Goal: Task Accomplishment & Management: Use online tool/utility

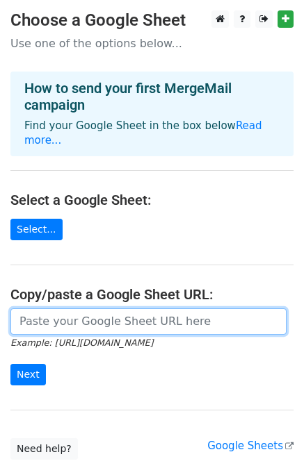
click at [76, 308] on input "url" at bounding box center [148, 321] width 276 height 26
paste input "https://docs.google.com/spreadsheets/d/1eNoAHmFlPTfPcC91Y8gP5FZz55-HoW_NrK11Lbw…"
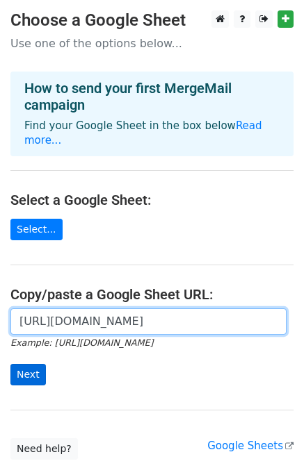
type input "https://docs.google.com/spreadsheets/d/1eNoAHmFlPTfPcC91Y8gP5FZz55-HoW_NrK11Lbw…"
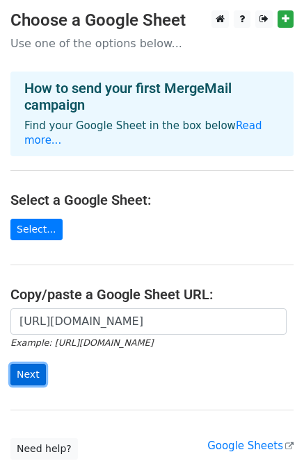
click at [14, 364] on input "Next" at bounding box center [27, 375] width 35 height 22
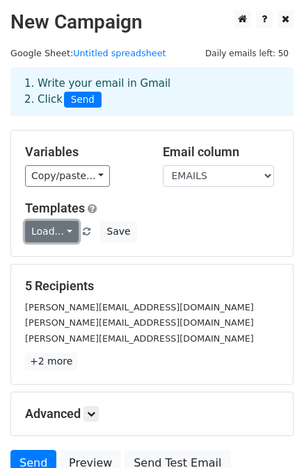
click at [60, 226] on link "Load..." at bounding box center [51, 232] width 53 height 22
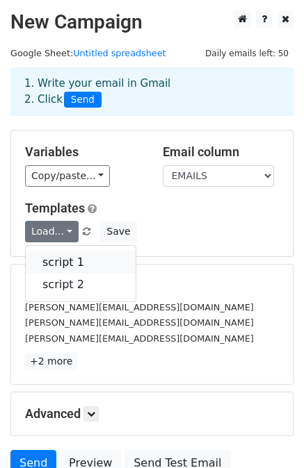
click at [64, 262] on link "script 1" at bounding box center [81, 262] width 110 height 22
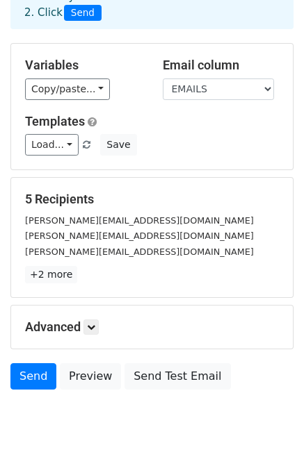
scroll to position [125, 0]
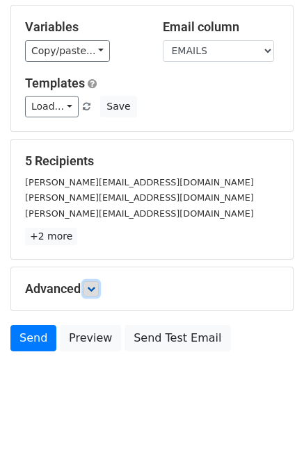
click at [99, 292] on link at bounding box center [90, 288] width 15 height 15
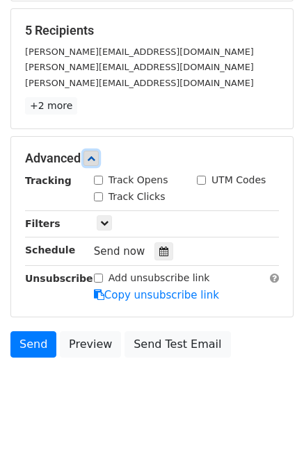
scroll to position [260, 0]
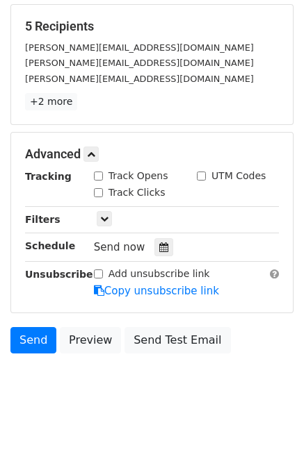
click at [101, 272] on input "Add unsubscribe link" at bounding box center [98, 274] width 9 height 9
checkbox input "true"
click at [97, 199] on div "Track Clicks" at bounding box center [134, 193] width 103 height 17
click at [94, 177] on input "Track Opens" at bounding box center [98, 176] width 9 height 9
checkbox input "true"
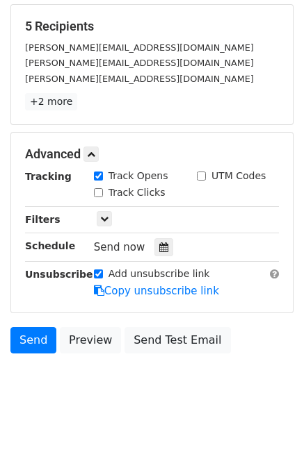
click at [94, 189] on input "Track Clicks" at bounding box center [98, 192] width 9 height 9
checkbox input "true"
click at [160, 245] on icon at bounding box center [163, 247] width 9 height 10
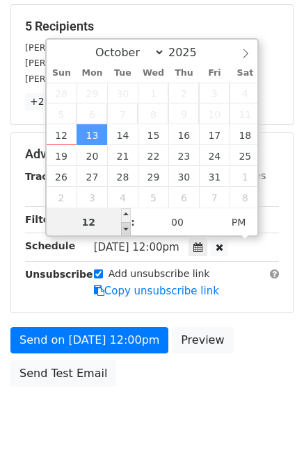
type input "2025-10-13 11:00"
type input "11"
click at [128, 225] on span at bounding box center [126, 229] width 10 height 14
type input "2025-10-13 10:00"
type input "10"
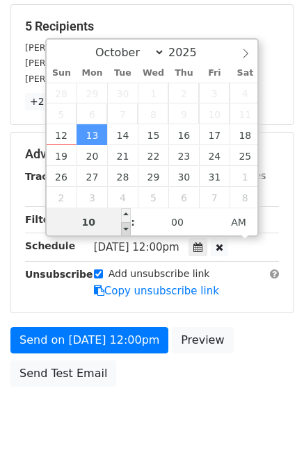
click at [128, 225] on span at bounding box center [126, 229] width 10 height 14
type input "2025-10-13 09:00"
type input "09"
click at [128, 225] on span at bounding box center [126, 229] width 10 height 14
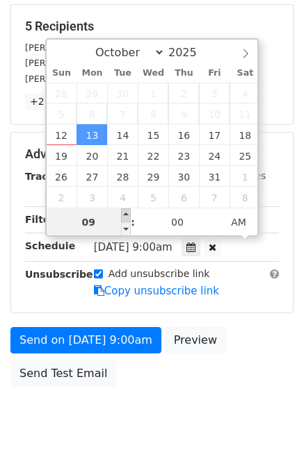
type input "2025-10-13 10:00"
type input "10"
click at [126, 215] on span at bounding box center [126, 215] width 10 height 14
type input "2025-10-13 11:00"
type input "11"
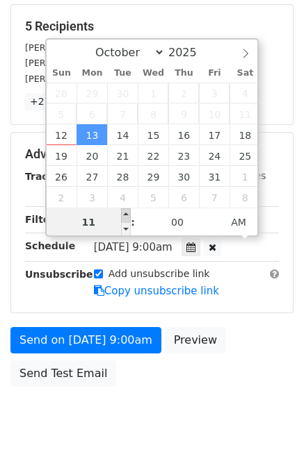
click at [126, 215] on span at bounding box center [126, 215] width 10 height 14
type input "2025-10-13 12:00"
type input "12"
click at [126, 215] on span at bounding box center [126, 215] width 10 height 14
type input "2025-10-13 13:00"
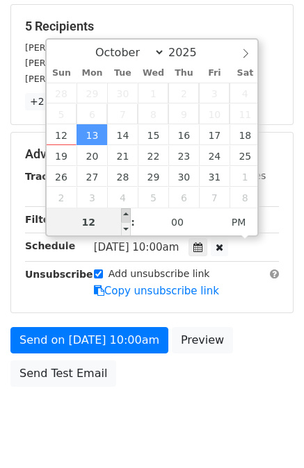
type input "01"
click at [126, 215] on span at bounding box center [126, 215] width 10 height 14
type input "2025-10-13 14:00"
type input "02"
click at [126, 215] on span at bounding box center [126, 215] width 10 height 14
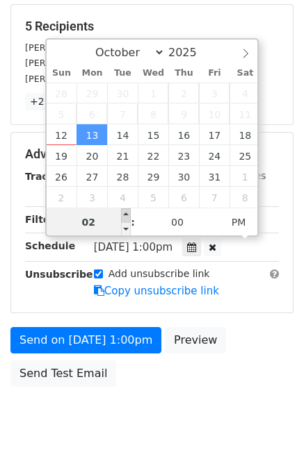
scroll to position [238, 0]
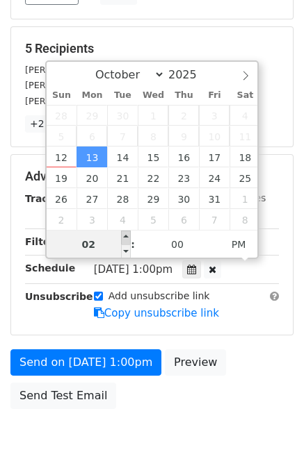
type input "2025-11-04 14:00"
select select "10"
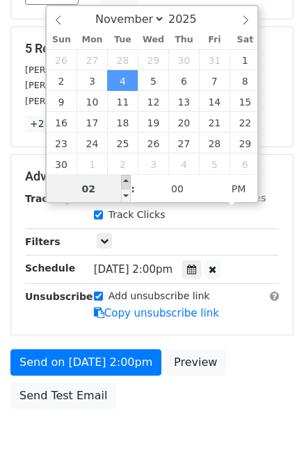
type input "2025-11-04 15:00"
type input "03"
click at [123, 184] on span at bounding box center [126, 182] width 10 height 14
type input "2025-11-04 16:00"
type input "04"
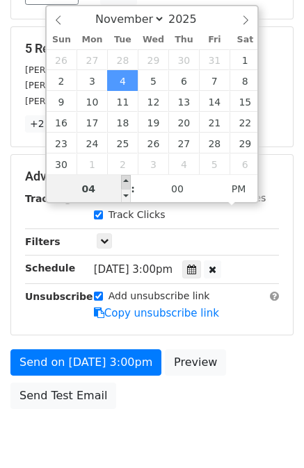
click at [123, 184] on span at bounding box center [126, 182] width 10 height 14
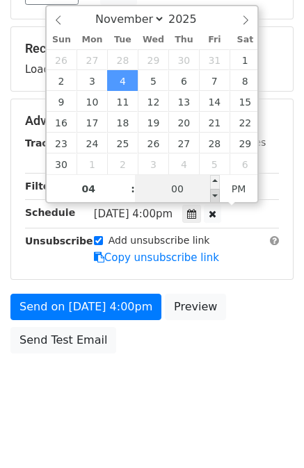
type input "2025-11-04 15:55"
type input "03"
type input "55"
click at [217, 190] on span at bounding box center [215, 196] width 10 height 14
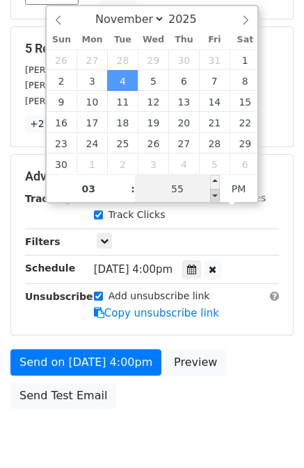
type input "2025-11-04 15:50"
type input "50"
click at [217, 190] on span at bounding box center [215, 196] width 10 height 14
type input "2025-11-04 15:45"
type input "45"
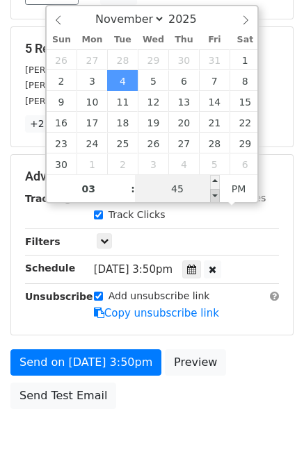
click at [217, 190] on span at bounding box center [215, 196] width 10 height 14
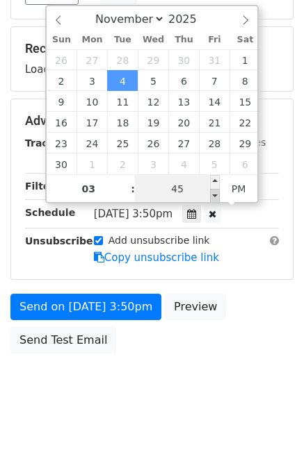
type input "2025-11-04 15:40"
type input "40"
click at [217, 190] on span at bounding box center [215, 196] width 10 height 14
type input "2025-11-04 15:35"
type input "35"
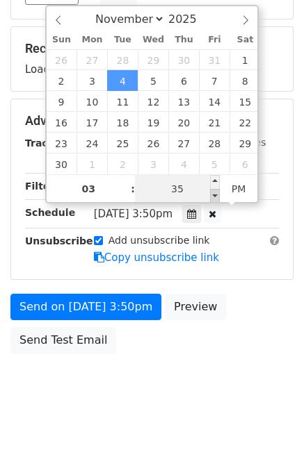
click at [217, 190] on span at bounding box center [215, 196] width 10 height 14
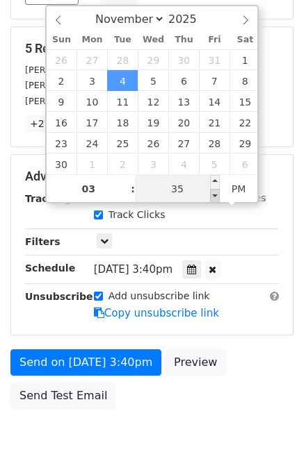
type input "2025-11-04 15:30"
type input "30"
click at [217, 190] on span at bounding box center [215, 196] width 10 height 14
type input "2025-11-04 15:25"
type input "25"
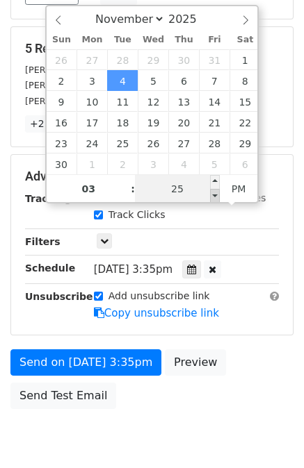
click at [217, 190] on span at bounding box center [215, 196] width 10 height 14
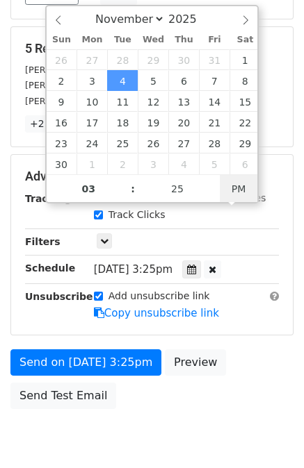
type input "2025-11-04 03:25"
click at [239, 188] on span "AM" at bounding box center [239, 189] width 38 height 28
click at [250, 20] on span at bounding box center [245, 18] width 24 height 24
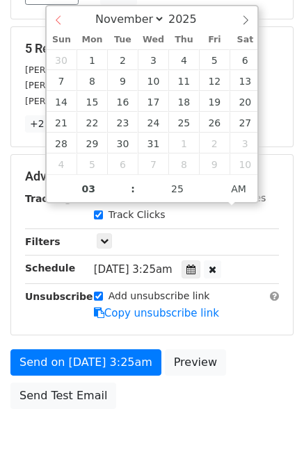
click at [65, 15] on span at bounding box center [59, 18] width 24 height 24
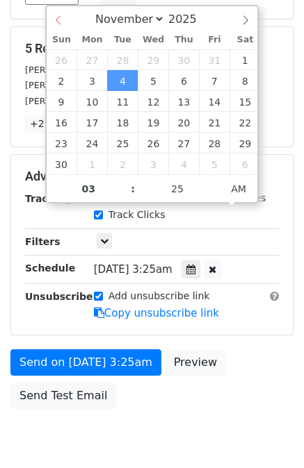
select select "9"
click at [65, 15] on div "October November December 2025" at bounding box center [152, 18] width 211 height 24
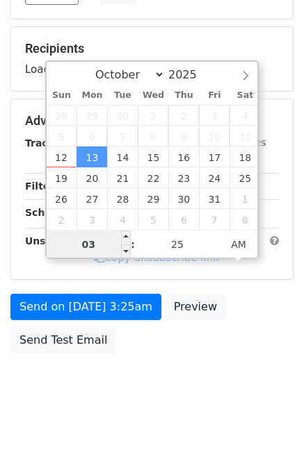
click at [111, 235] on input "03" at bounding box center [89, 245] width 85 height 28
type input "2025-10-13 02:25"
type input "02"
click at [126, 251] on span at bounding box center [126, 252] width 10 height 14
type input "2025-10-13 03:25"
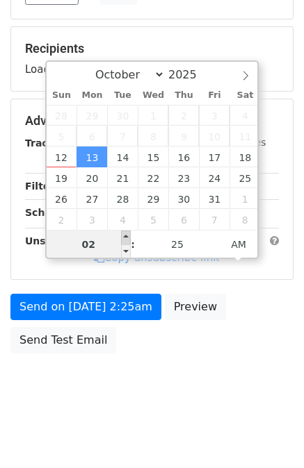
type input "03"
click at [126, 233] on span at bounding box center [126, 238] width 10 height 14
type input "2025-10-13 04:25"
type input "04"
click at [126, 233] on span at bounding box center [126, 238] width 10 height 14
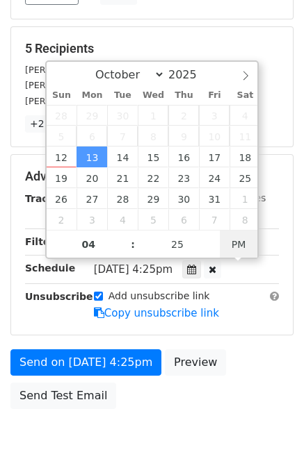
click at [234, 245] on span "PM" at bounding box center [239, 245] width 38 height 28
type input "2025-10-13 04:25"
click at [234, 245] on span "AM" at bounding box center [239, 245] width 38 height 28
click at [249, 373] on div "Send on Oct 13 at 4:25am Preview Send Test Email" at bounding box center [152, 382] width 304 height 67
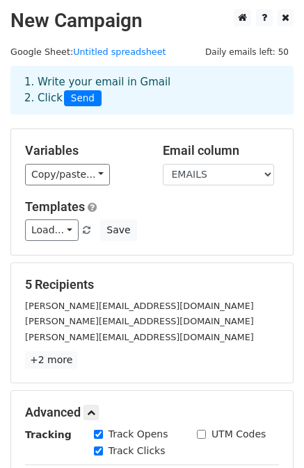
scroll to position [0, 0]
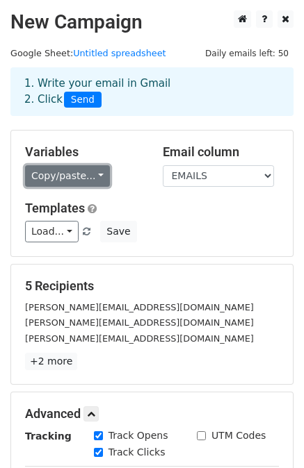
click at [60, 172] on link "Copy/paste..." at bounding box center [67, 176] width 85 height 22
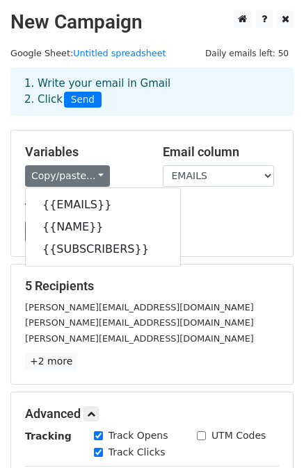
click at [233, 240] on div "Load... script 1 script 2 Save" at bounding box center [152, 232] width 274 height 22
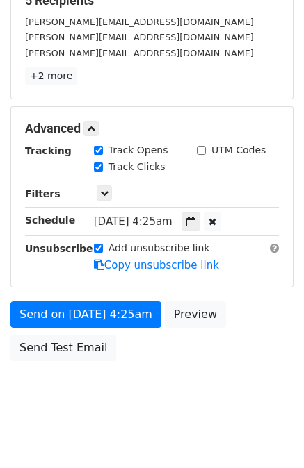
scroll to position [293, 0]
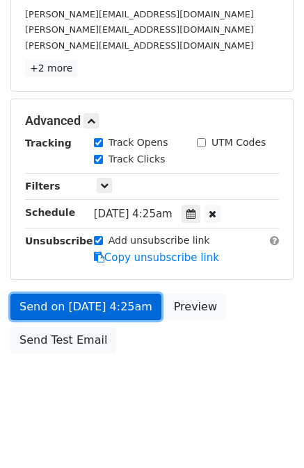
click at [82, 304] on link "Send on Oct 13 at 4:25am" at bounding box center [85, 307] width 151 height 26
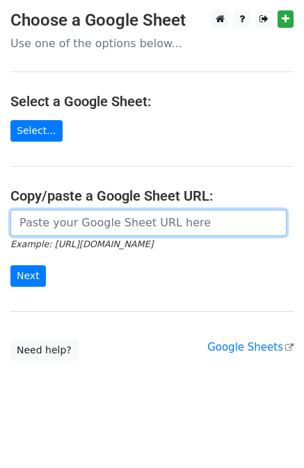
click at [94, 227] on input "url" at bounding box center [148, 223] width 276 height 26
paste input "https://docs.google.com/spreadsheets/d/1Vf0bH5eLAtIALFnxsQu9_znhD1nsNleIO4KT4Xt…"
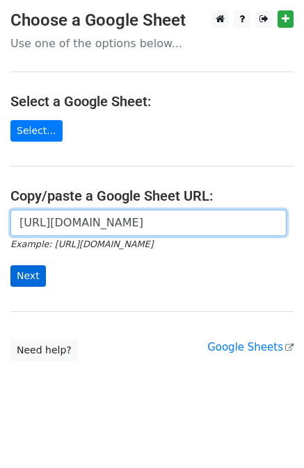
type input "https://docs.google.com/spreadsheets/d/1Vf0bH5eLAtIALFnxsQu9_znhD1nsNleIO4KT4Xt…"
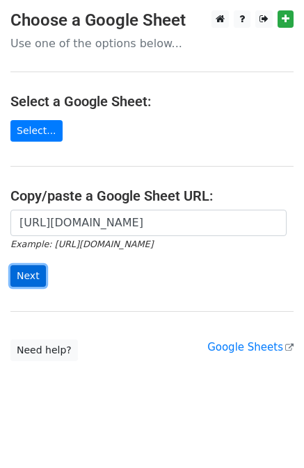
click at [36, 274] on input "Next" at bounding box center [27, 276] width 35 height 22
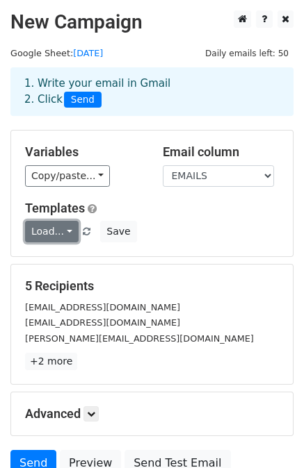
click at [51, 231] on link "Load..." at bounding box center [51, 232] width 53 height 22
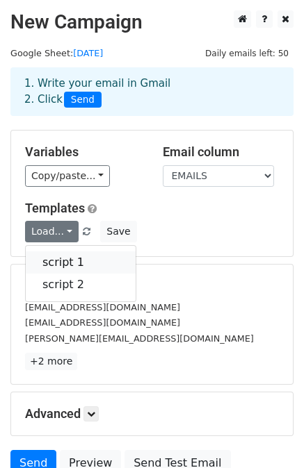
click at [61, 267] on link "script 1" at bounding box center [81, 262] width 110 height 22
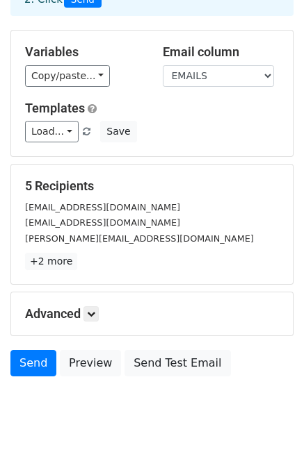
scroll to position [125, 0]
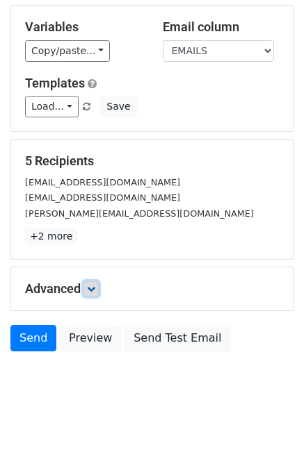
click at [92, 285] on icon at bounding box center [91, 289] width 8 height 8
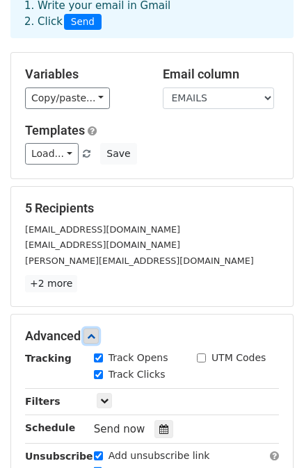
scroll to position [260, 0]
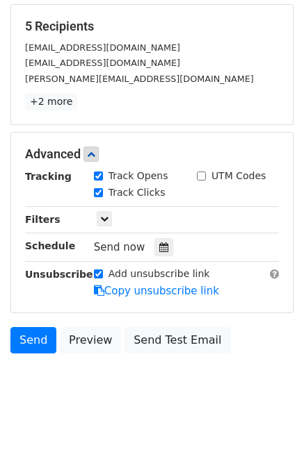
click at [125, 241] on span "Send now" at bounding box center [119, 247] width 51 height 13
click at [159, 249] on icon at bounding box center [163, 247] width 9 height 10
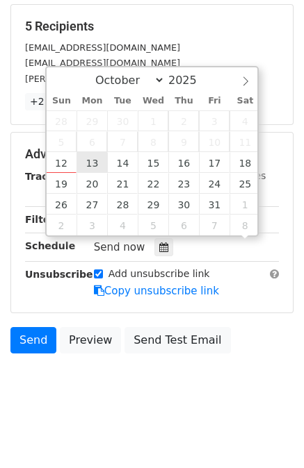
scroll to position [0, 0]
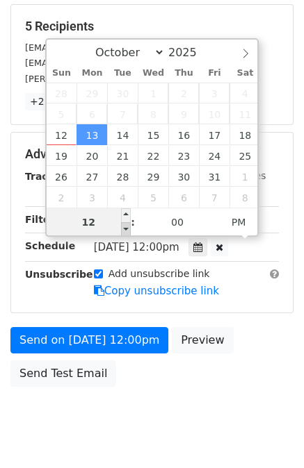
type input "2025-10-13 11:00"
type input "11"
click at [123, 226] on span at bounding box center [126, 229] width 10 height 14
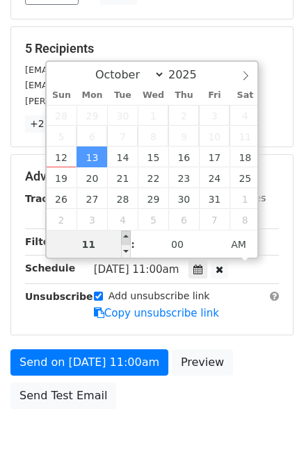
scroll to position [260, 0]
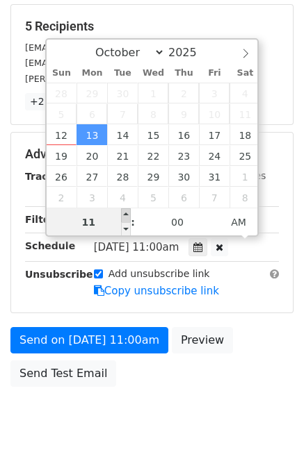
type input "2025-10-13 12:00"
type input "12"
click at [126, 210] on span at bounding box center [126, 215] width 10 height 14
type input "2025-10-13 13:00"
type input "01"
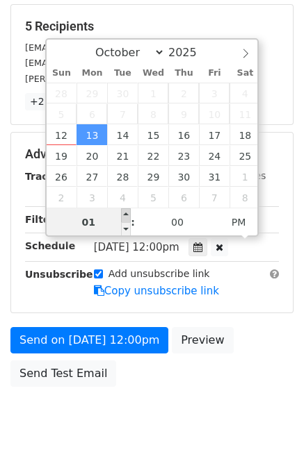
click at [126, 210] on span at bounding box center [126, 215] width 10 height 14
type input "2025-10-13 14:00"
type input "02"
click at [126, 210] on span at bounding box center [126, 215] width 10 height 14
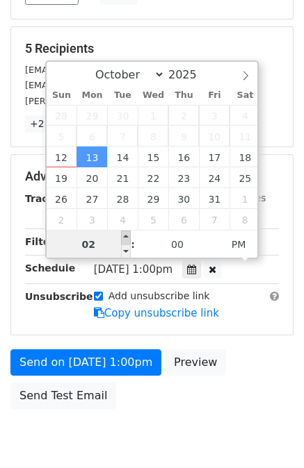
type input "2025-11-04 14:00"
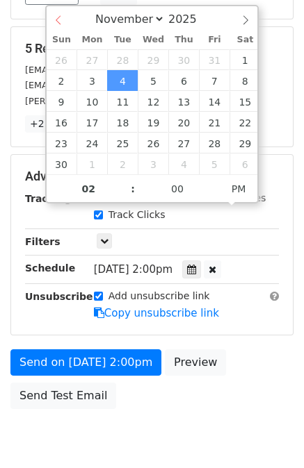
select select "9"
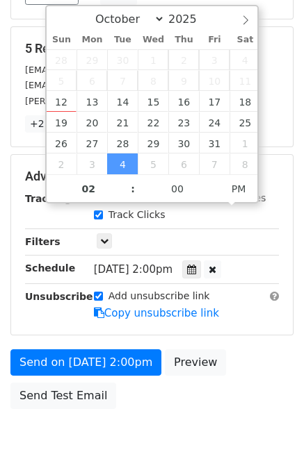
click at [58, 21] on div "October November December 2025" at bounding box center [152, 18] width 211 height 24
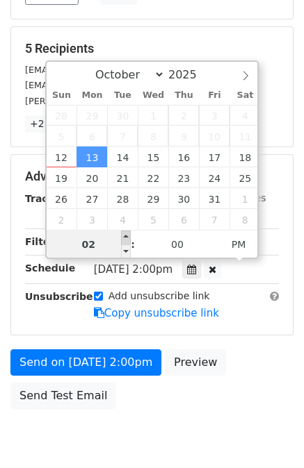
type input "2025-10-13 15:00"
type input "03"
click at [122, 235] on span at bounding box center [126, 238] width 10 height 14
type input "2025-10-13 16:00"
type input "04"
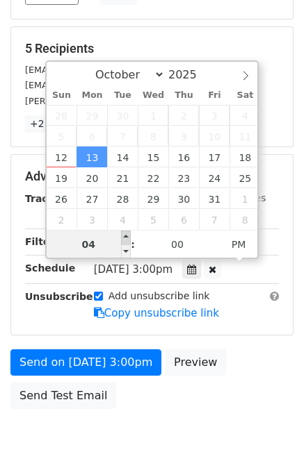
click at [122, 234] on span at bounding box center [126, 238] width 10 height 14
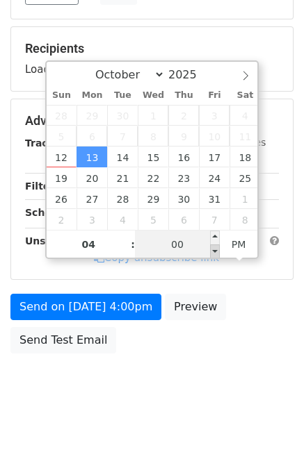
type input "2025-10-13 15:55"
type input "03"
type input "55"
click at [213, 250] on span at bounding box center [215, 252] width 10 height 14
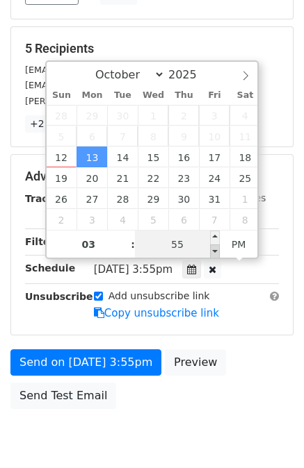
type input "2025-10-13 15:50"
type input "50"
click at [213, 249] on span at bounding box center [215, 252] width 10 height 14
type input "2025-10-13 15:45"
type input "45"
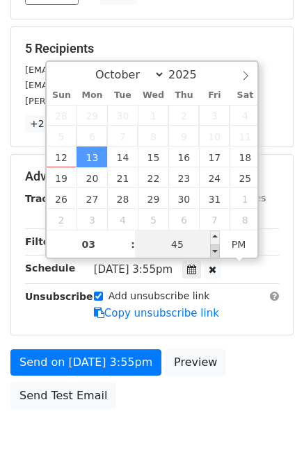
click at [213, 249] on span at bounding box center [215, 252] width 10 height 14
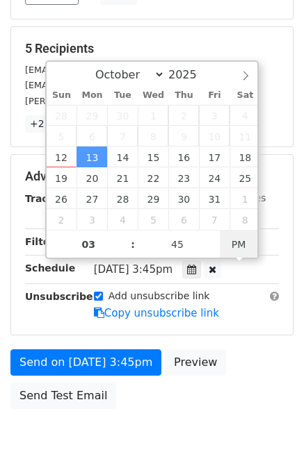
type input "2025-10-13 03:45"
click at [231, 240] on span "PM" at bounding box center [239, 245] width 38 height 28
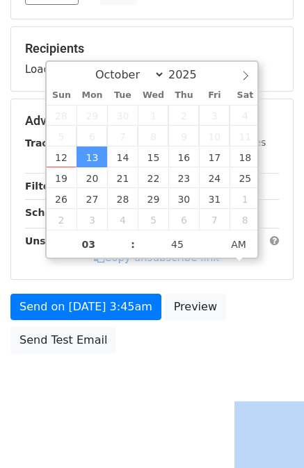
drag, startPoint x: 175, startPoint y: 370, endPoint x: 164, endPoint y: 367, distance: 11.5
click at [175, 370] on body "New Campaign Daily emails left: 50 Google Sheet: 13/10/2025 1. Write your email…" at bounding box center [152, 94] width 304 height 643
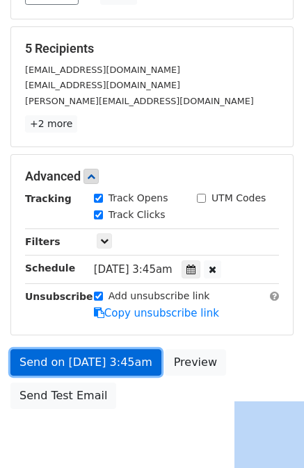
click at [124, 356] on link "Send on Oct 13 at 3:45am" at bounding box center [85, 362] width 151 height 26
click at [39, 359] on link "Send on Oct 13 at 3:45am" at bounding box center [85, 362] width 151 height 26
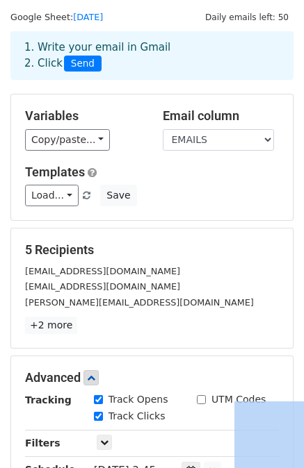
scroll to position [0, 0]
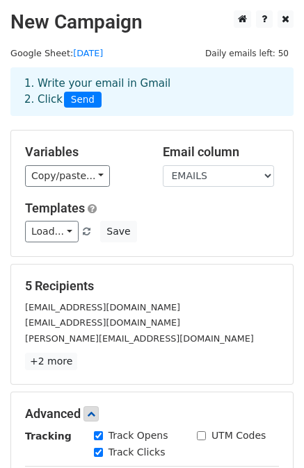
click at [157, 228] on div "Load... script 1 script 2 Save" at bounding box center [152, 232] width 274 height 22
click at [54, 235] on link "Load..." at bounding box center [51, 232] width 53 height 22
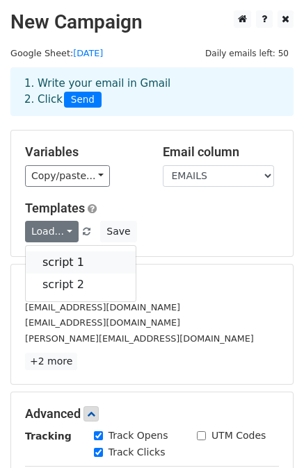
click at [51, 256] on link "script 1" at bounding box center [81, 262] width 110 height 22
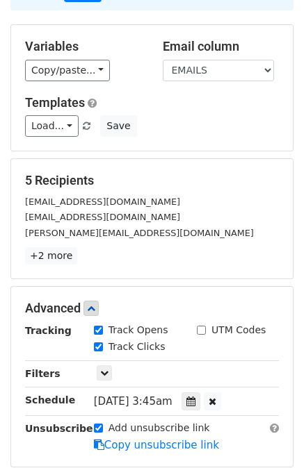
scroll to position [139, 0]
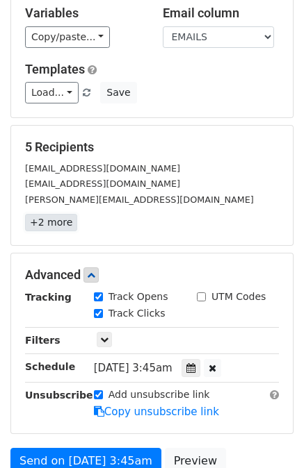
click at [53, 220] on link "+2 more" at bounding box center [51, 222] width 52 height 17
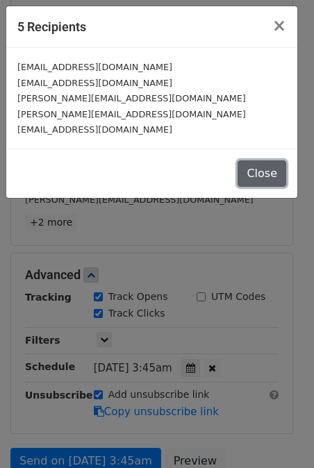
click at [246, 165] on button "Close" at bounding box center [262, 173] width 49 height 26
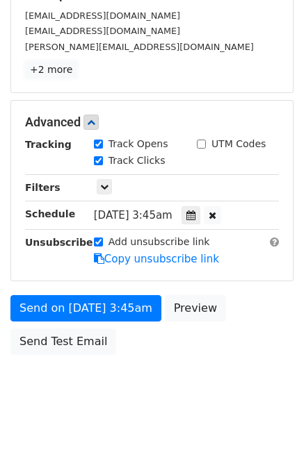
scroll to position [293, 0]
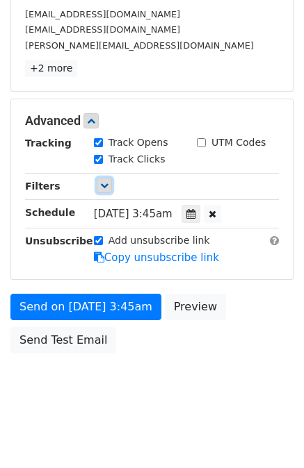
click at [103, 181] on icon at bounding box center [104, 185] width 8 height 8
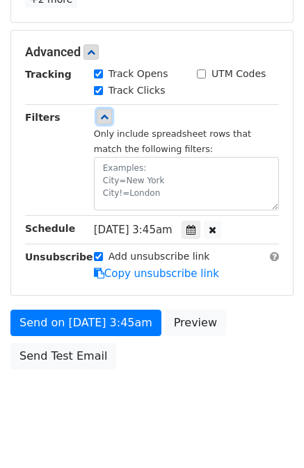
scroll to position [378, 0]
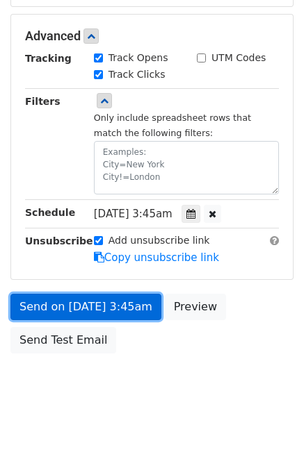
click at [56, 300] on link "Send on Oct 13 at 3:45am" at bounding box center [85, 307] width 151 height 26
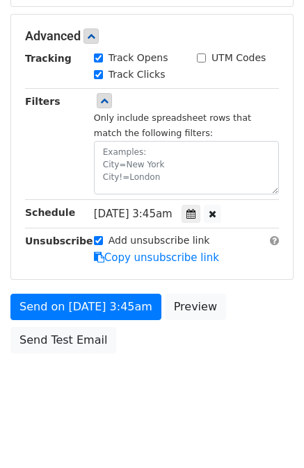
drag, startPoint x: 156, startPoint y: 373, endPoint x: 131, endPoint y: 339, distance: 42.7
click at [157, 373] on body "New Campaign Daily emails left: 50 Google Sheet: 13/10/2025 1. Write your email…" at bounding box center [152, 25] width 304 height 784
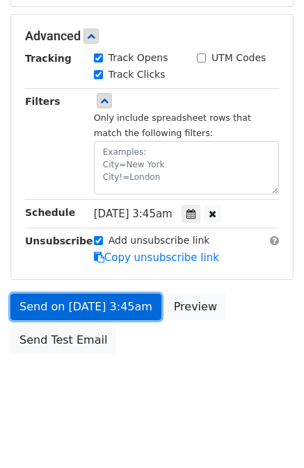
click at [112, 306] on link "Send on Oct 13 at 3:45am" at bounding box center [85, 307] width 151 height 26
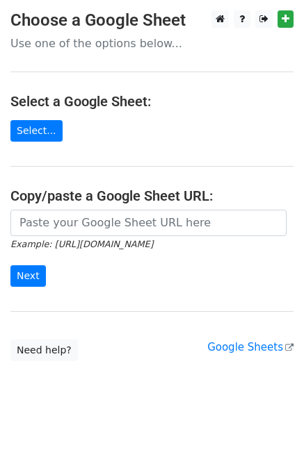
scroll to position [3, 0]
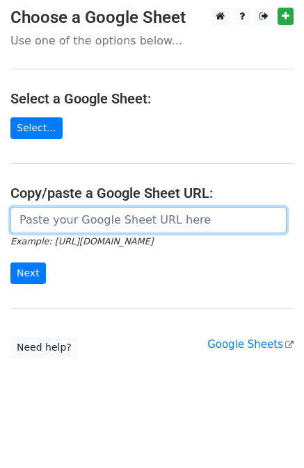
click at [94, 215] on input "url" at bounding box center [148, 220] width 276 height 26
paste input "[URL][DOMAIN_NAME]"
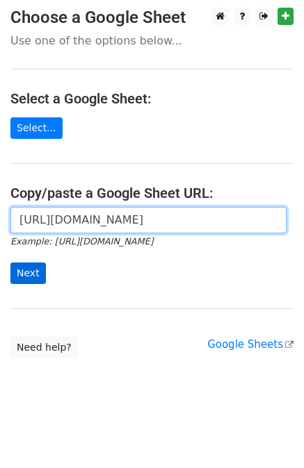
type input "[URL][DOMAIN_NAME]"
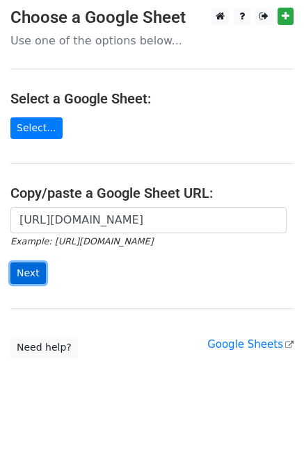
scroll to position [0, 0]
click at [36, 267] on input "Next" at bounding box center [27, 274] width 35 height 22
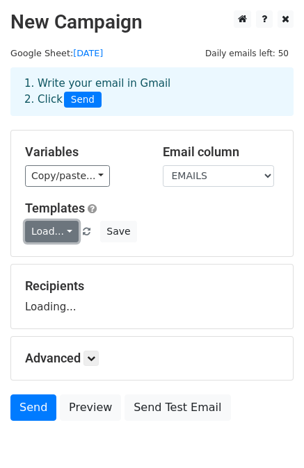
click at [56, 221] on link "Load..." at bounding box center [51, 232] width 53 height 22
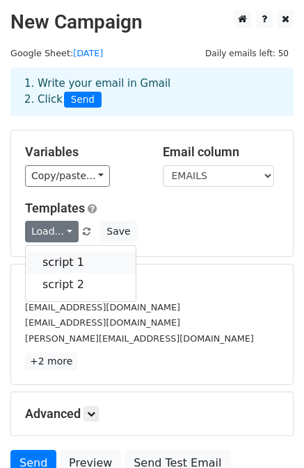
click at [60, 261] on link "script 1" at bounding box center [81, 262] width 110 height 22
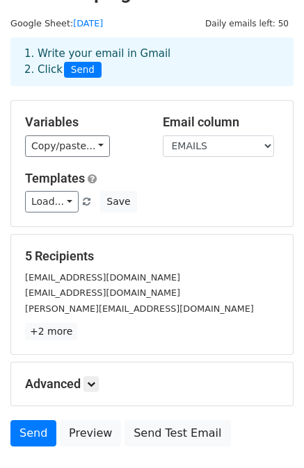
scroll to position [125, 0]
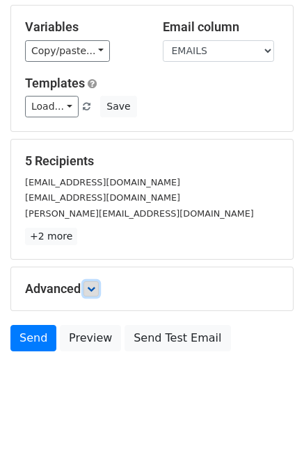
click at [92, 286] on icon at bounding box center [91, 289] width 8 height 8
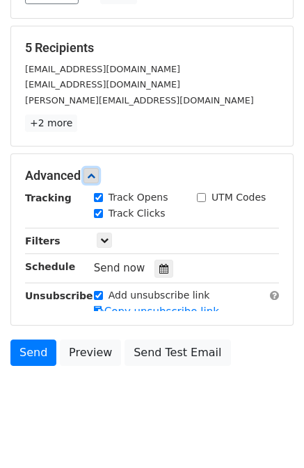
scroll to position [260, 0]
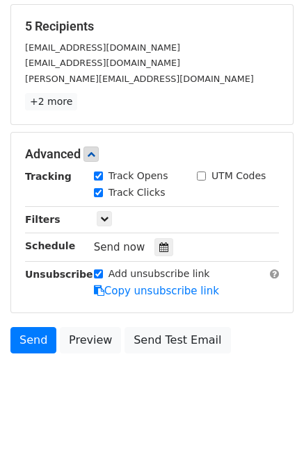
click at [110, 246] on span "Send now" at bounding box center [119, 247] width 51 height 13
click at [159, 247] on icon at bounding box center [163, 247] width 9 height 10
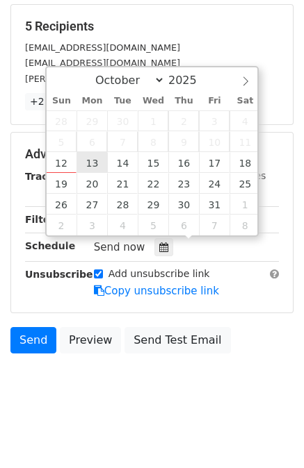
type input "2025-10-13 12:00"
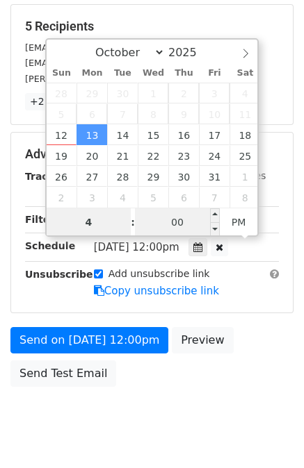
type input "4"
type input "2025-10-13 16:00"
type input "04"
click at [195, 210] on input "00" at bounding box center [177, 222] width 85 height 28
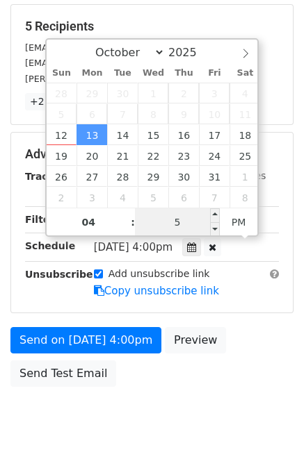
type input "55"
type input "[DATE] 04:55"
click at [230, 223] on span "PM" at bounding box center [239, 222] width 38 height 28
click at [239, 338] on div "Send on Oct 13 at 4:55am Preview Send Test Email" at bounding box center [152, 360] width 304 height 67
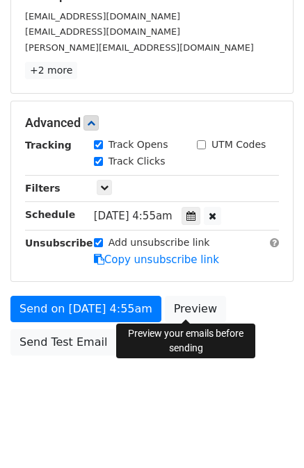
scroll to position [293, 0]
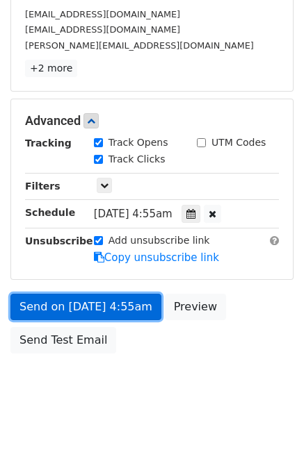
click at [98, 304] on link "Send on [DATE] 4:55am" at bounding box center [85, 307] width 151 height 26
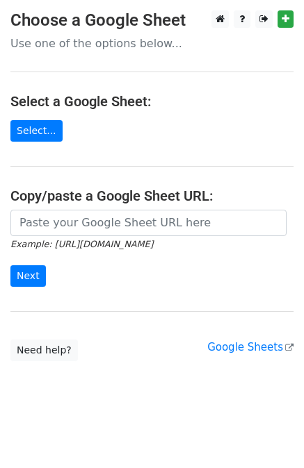
type input "[URL][DOMAIN_NAME]"
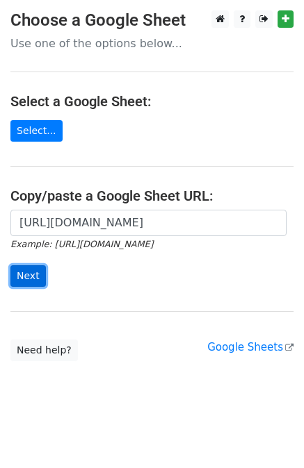
click at [32, 269] on input "Next" at bounding box center [27, 276] width 35 height 22
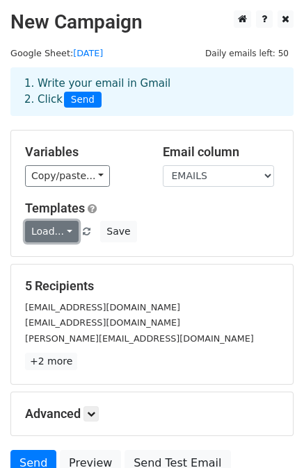
click at [47, 229] on link "Load..." at bounding box center [51, 232] width 53 height 22
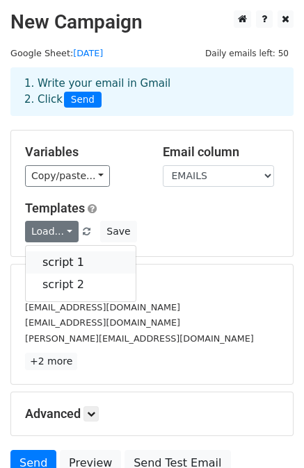
click at [51, 251] on link "script 1" at bounding box center [81, 262] width 110 height 22
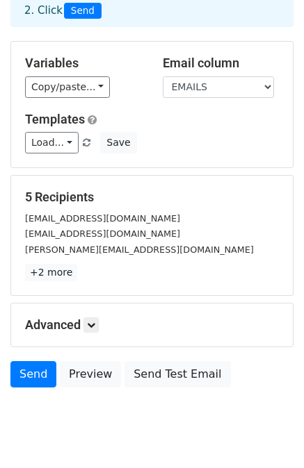
scroll to position [125, 0]
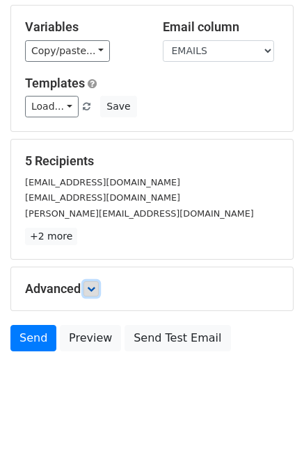
click at [89, 281] on link at bounding box center [90, 288] width 15 height 15
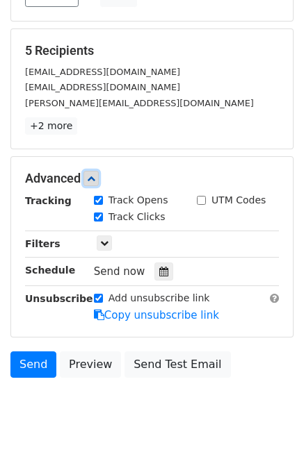
scroll to position [260, 0]
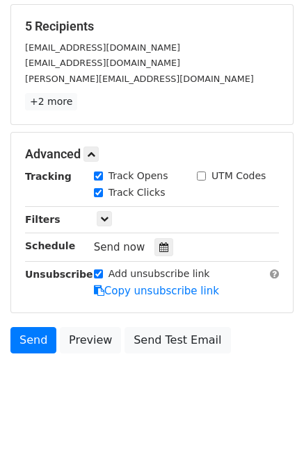
click at [105, 241] on span "Send now" at bounding box center [119, 247] width 51 height 13
click at [154, 246] on div at bounding box center [163, 247] width 19 height 18
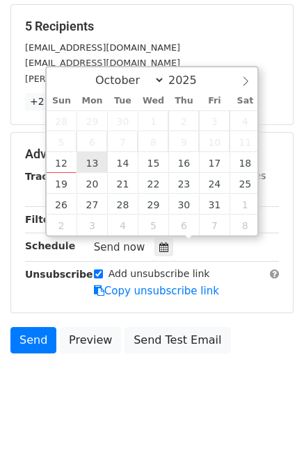
type input "[DATE] 12:00"
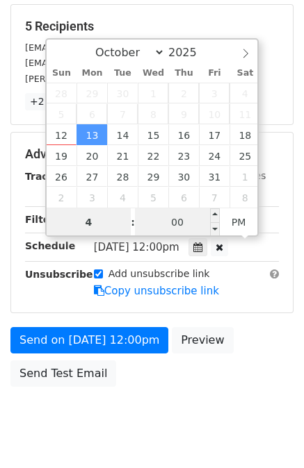
type input "4"
type input "[DATE] 16:00"
type input "04"
click at [203, 229] on input "00" at bounding box center [177, 222] width 85 height 28
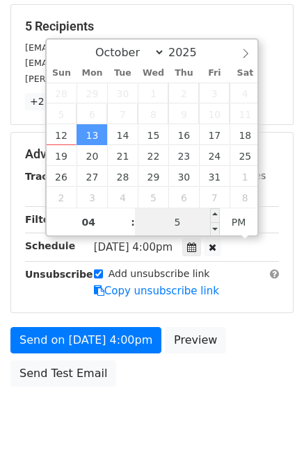
type input "55"
type input "[DATE] 04:55"
click at [237, 211] on span "PM" at bounding box center [239, 222] width 38 height 28
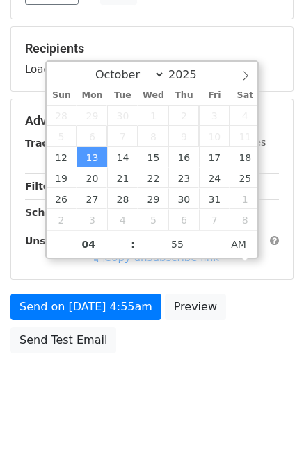
drag, startPoint x: 176, startPoint y: 392, endPoint x: 152, endPoint y: 375, distance: 29.9
click at [176, 392] on body "New Campaign Daily emails left: 50 Google Sheet: [DATE] 1. Write your email in …" at bounding box center [152, 94] width 304 height 643
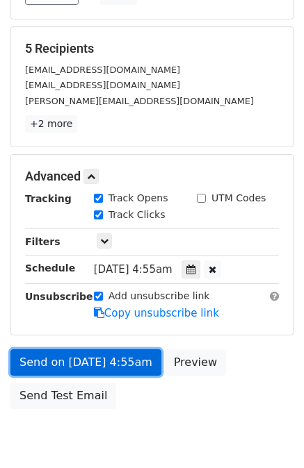
click at [90, 361] on link "Send on [DATE] 4:55am" at bounding box center [85, 362] width 151 height 26
